Goal: Go to known website: Access a specific website the user already knows

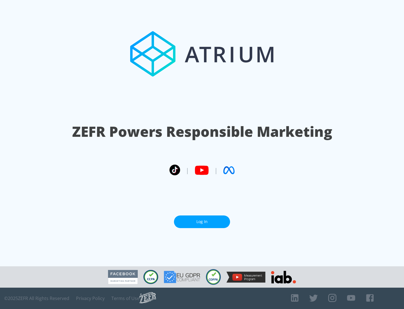
click at [202, 222] on link "Log In" at bounding box center [202, 221] width 56 height 13
